Goal: Entertainment & Leisure: Consume media (video, audio)

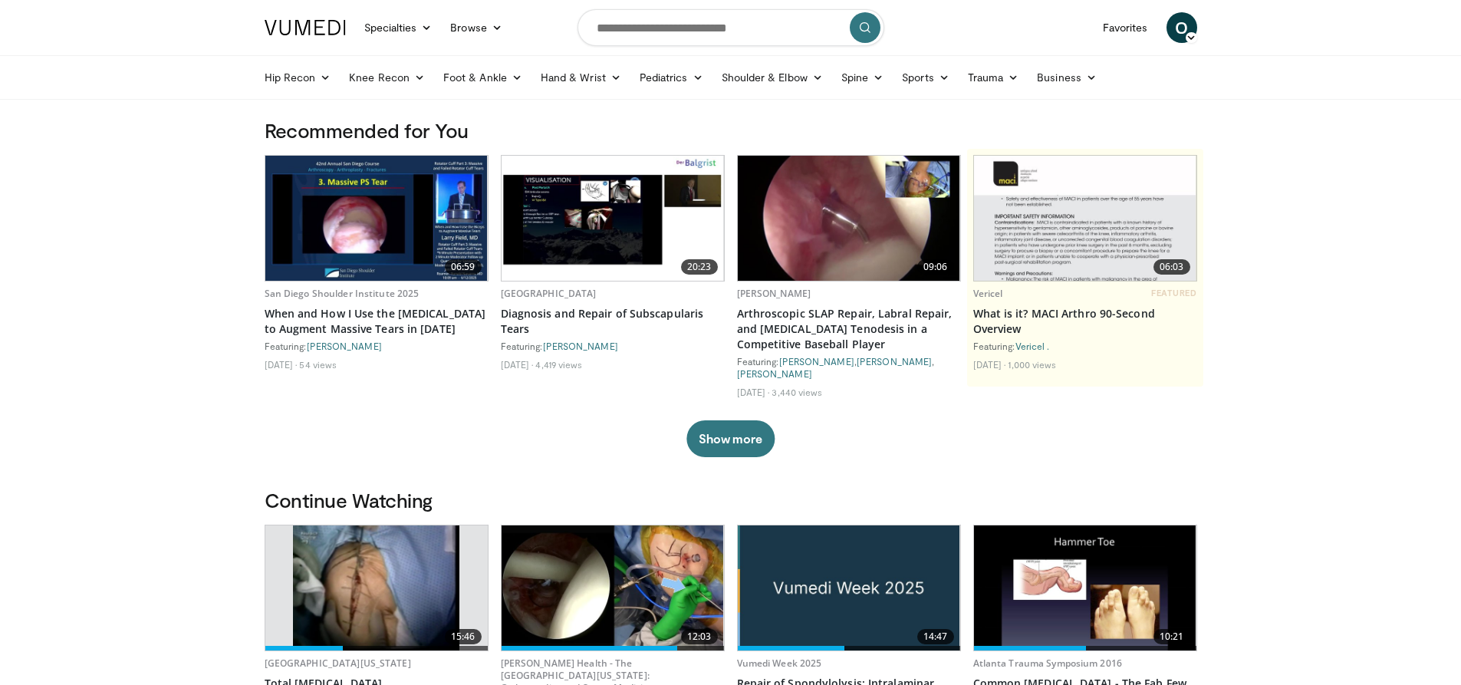
click at [401, 542] on img at bounding box center [376, 587] width 166 height 125
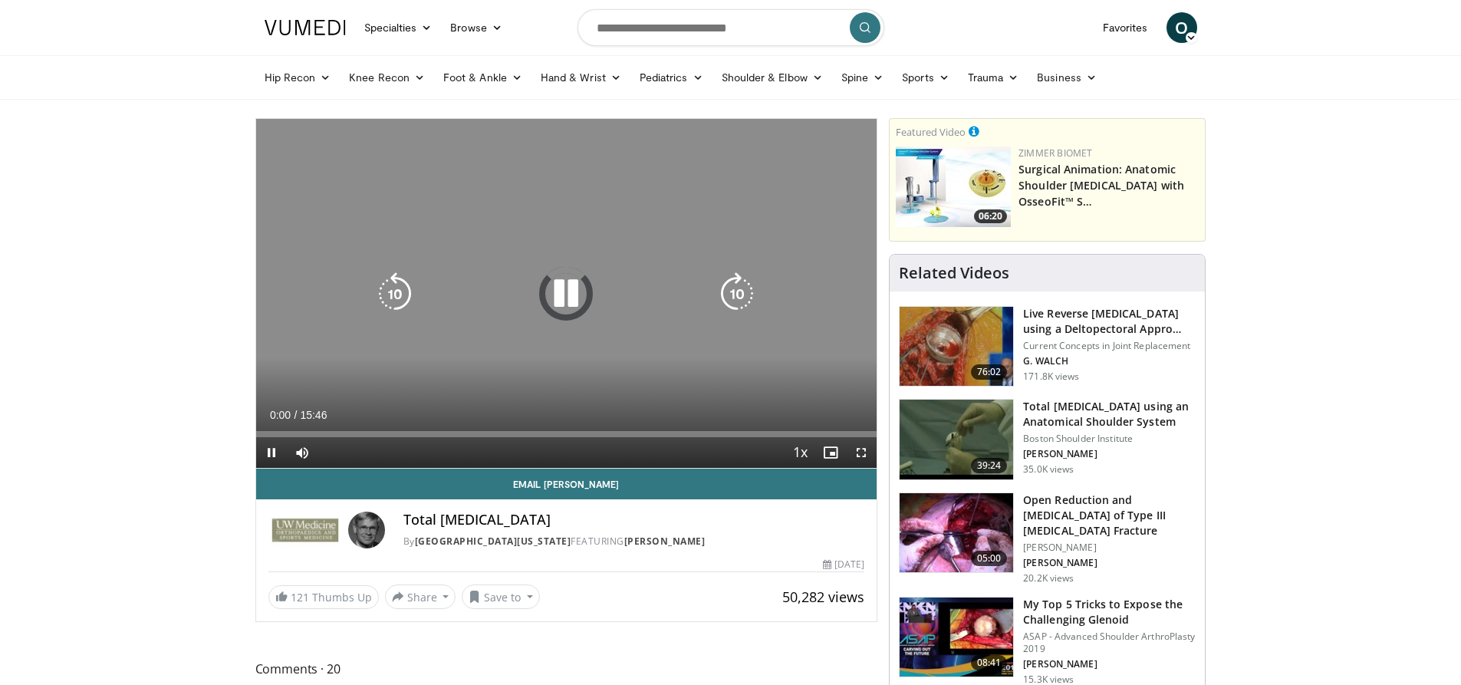
click at [567, 286] on icon "Video Player" at bounding box center [565, 293] width 43 height 43
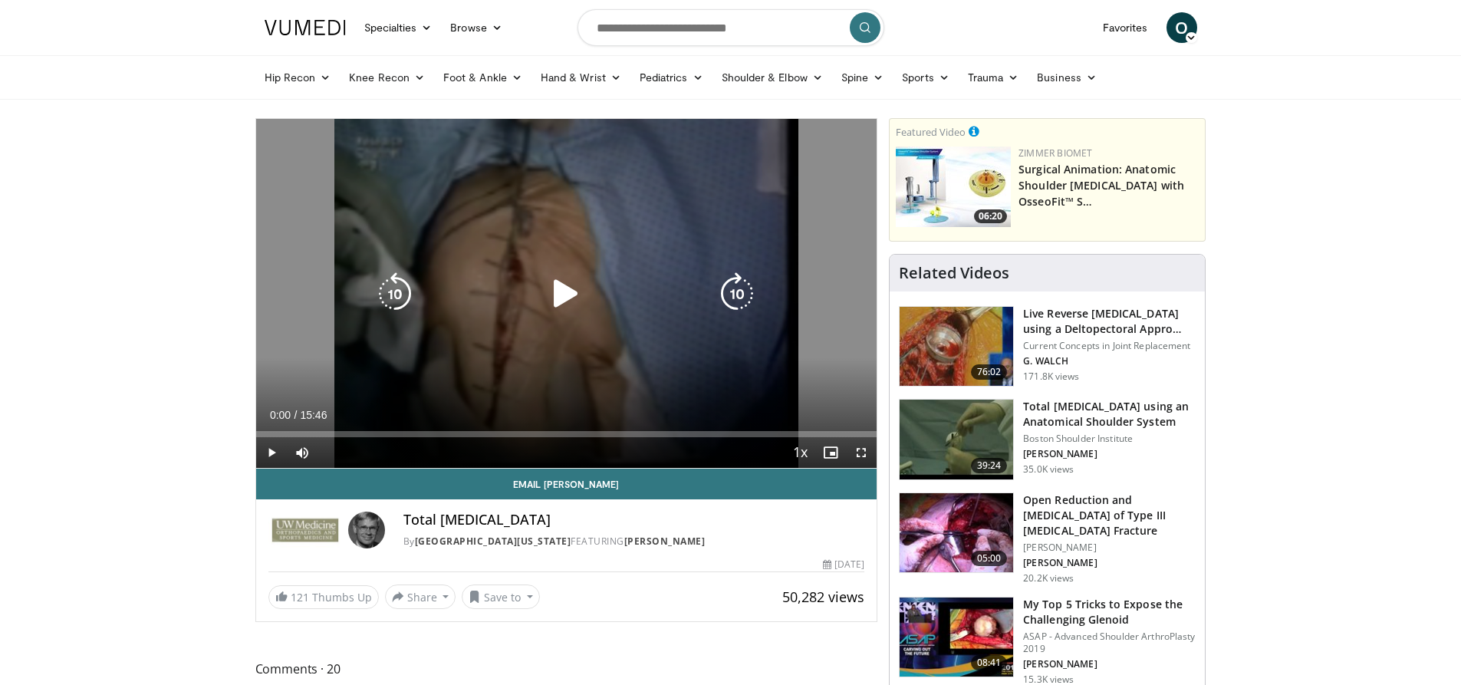
click at [568, 293] on icon "Video Player" at bounding box center [565, 293] width 43 height 43
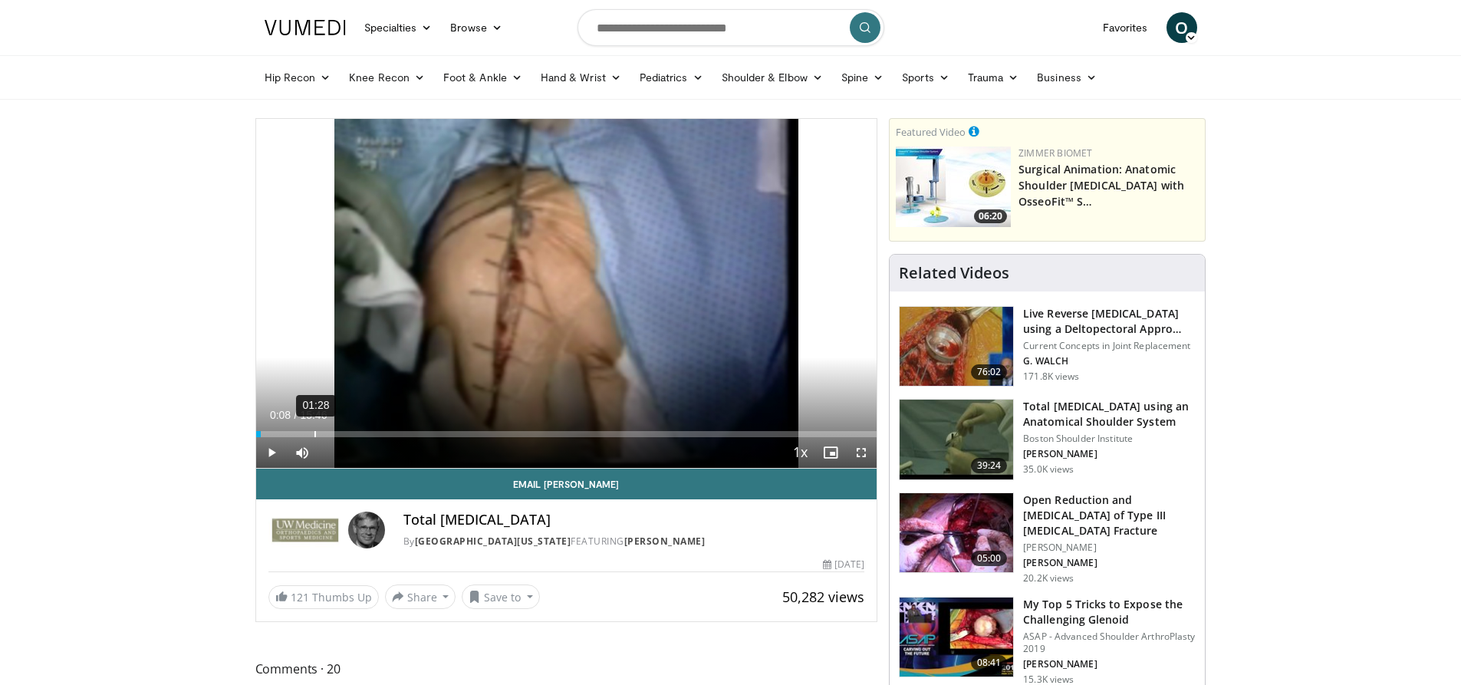
drag, startPoint x: 261, startPoint y: 432, endPoint x: 315, endPoint y: 429, distance: 54.5
click at [315, 429] on div "Loaded : 0.00% 01:28 01:22" at bounding box center [566, 429] width 621 height 15
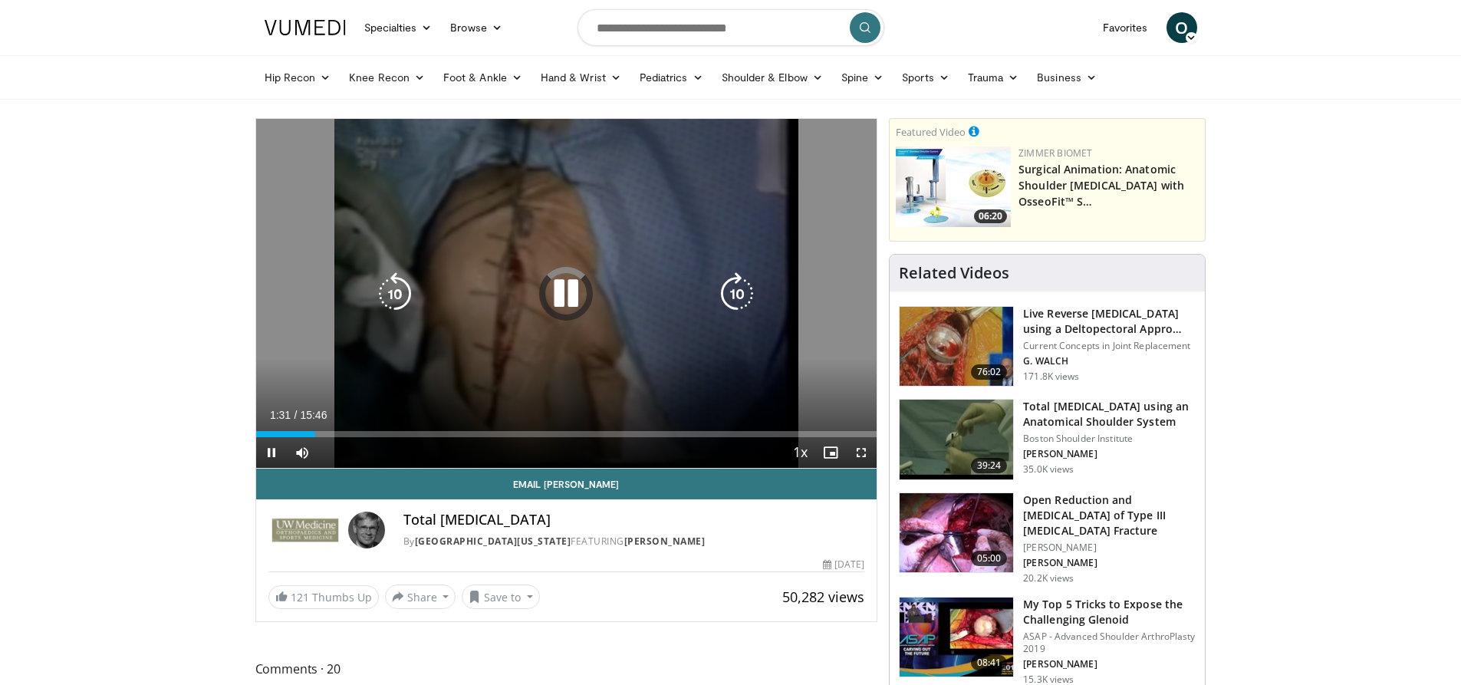
click at [570, 302] on icon "Video Player" at bounding box center [565, 293] width 43 height 43
click at [569, 295] on icon "Video Player" at bounding box center [565, 293] width 43 height 43
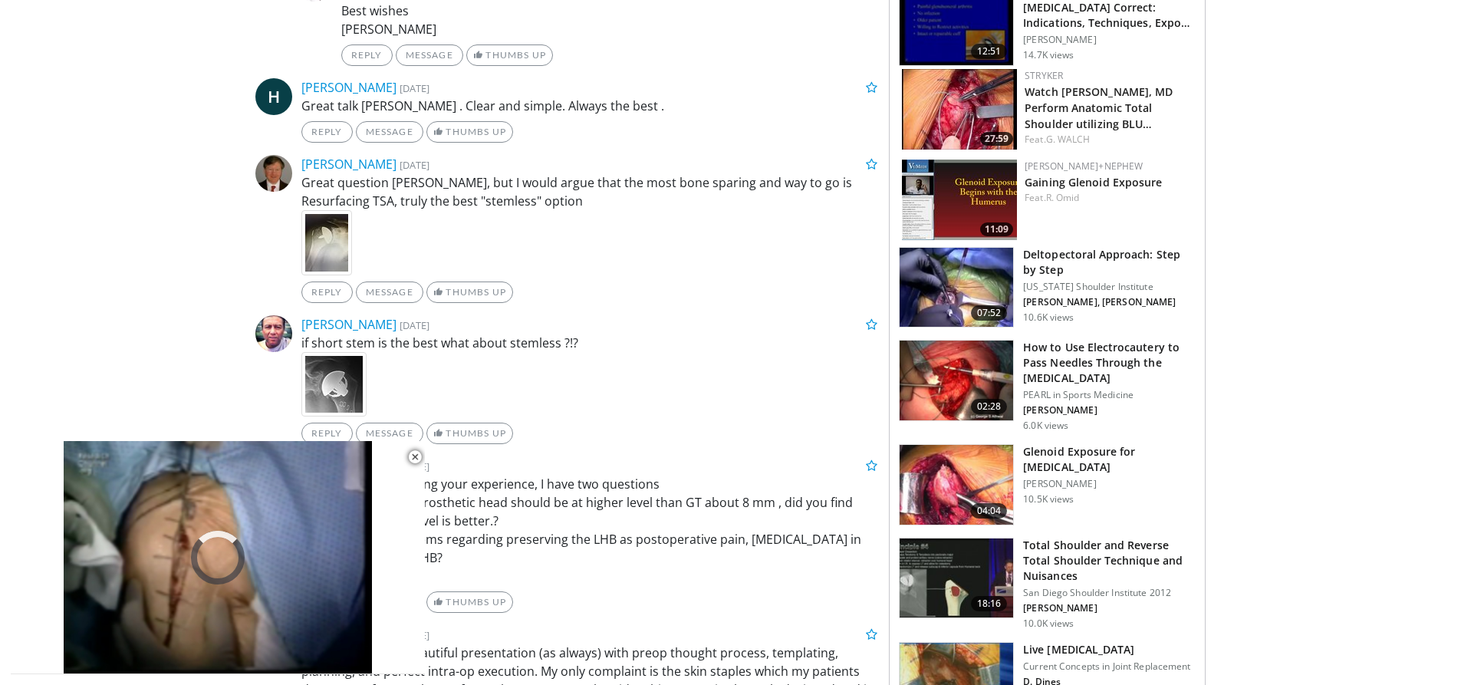
scroll to position [920, 0]
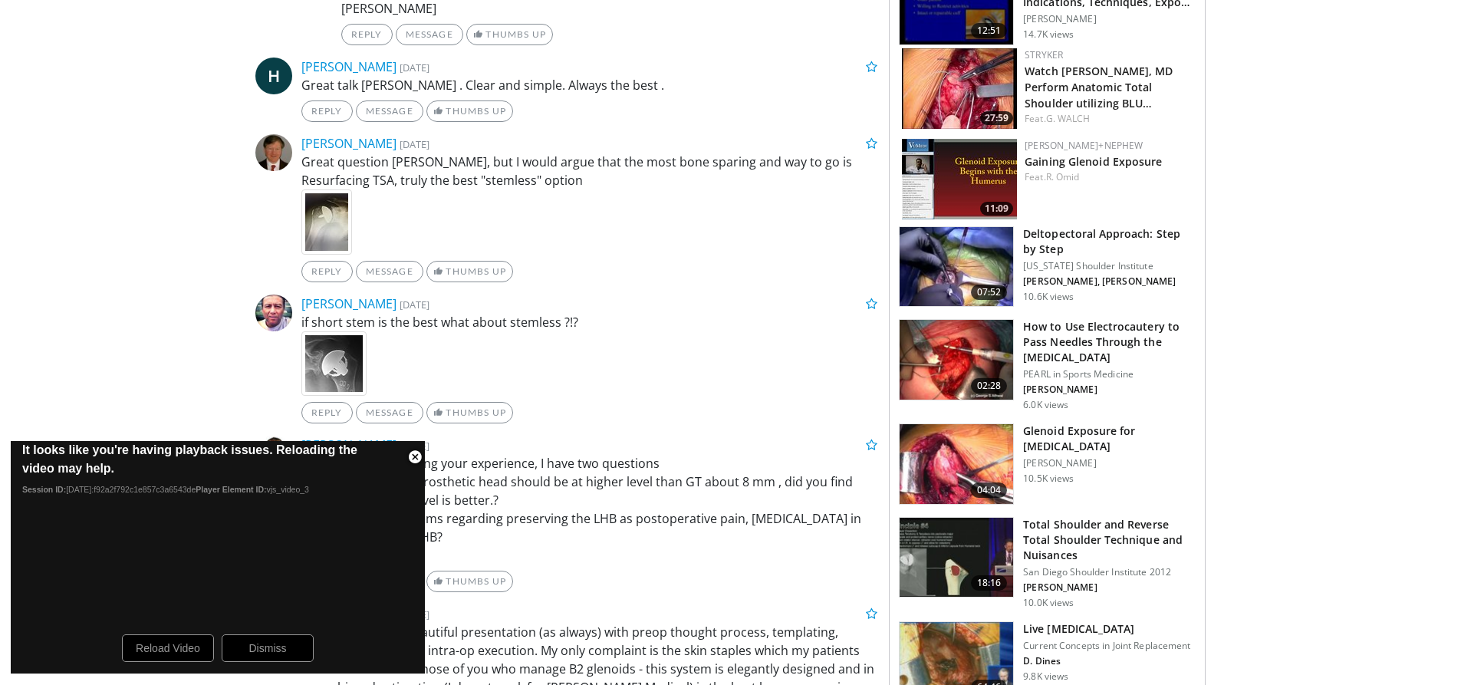
click at [416, 455] on span "Video Player" at bounding box center [414, 457] width 31 height 31
